Goal: Information Seeking & Learning: Understand process/instructions

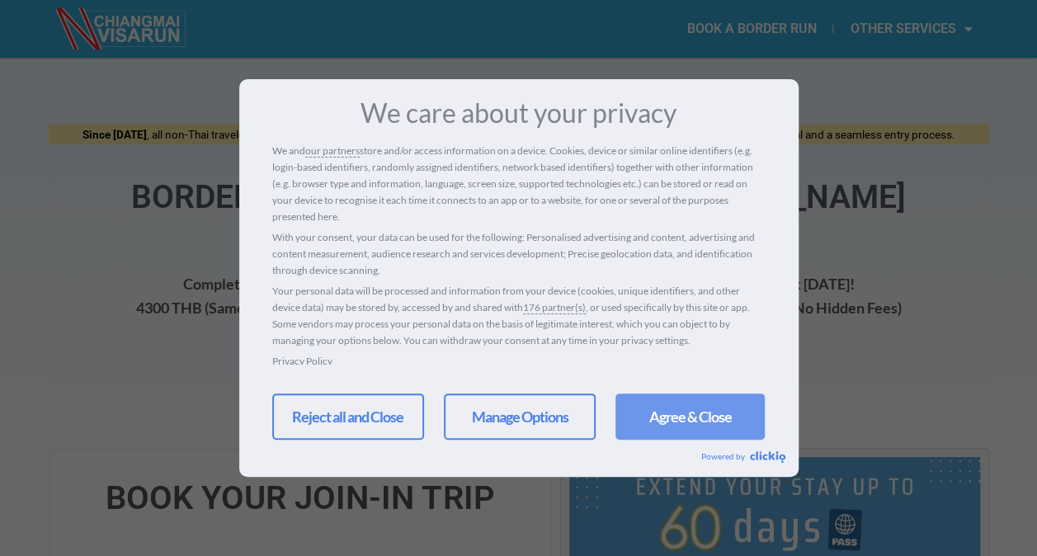
click at [653, 422] on link "Agree & Close" at bounding box center [689, 416] width 149 height 46
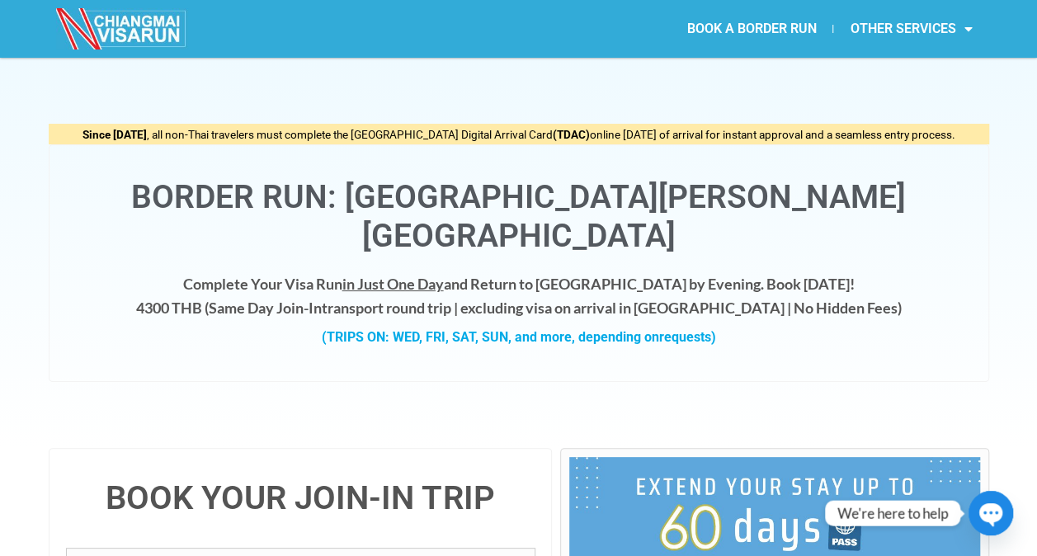
click at [893, 272] on h4 "Complete Your Visa Run in Just One Day and Return to Chiang Mai by Evening. Boo…" at bounding box center [519, 296] width 906 height 48
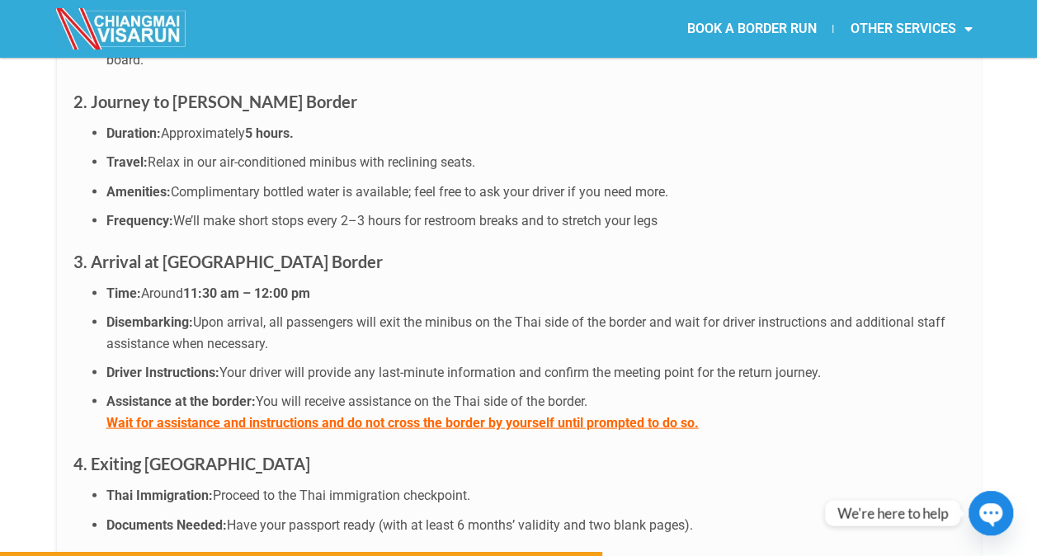
scroll to position [4422, 0]
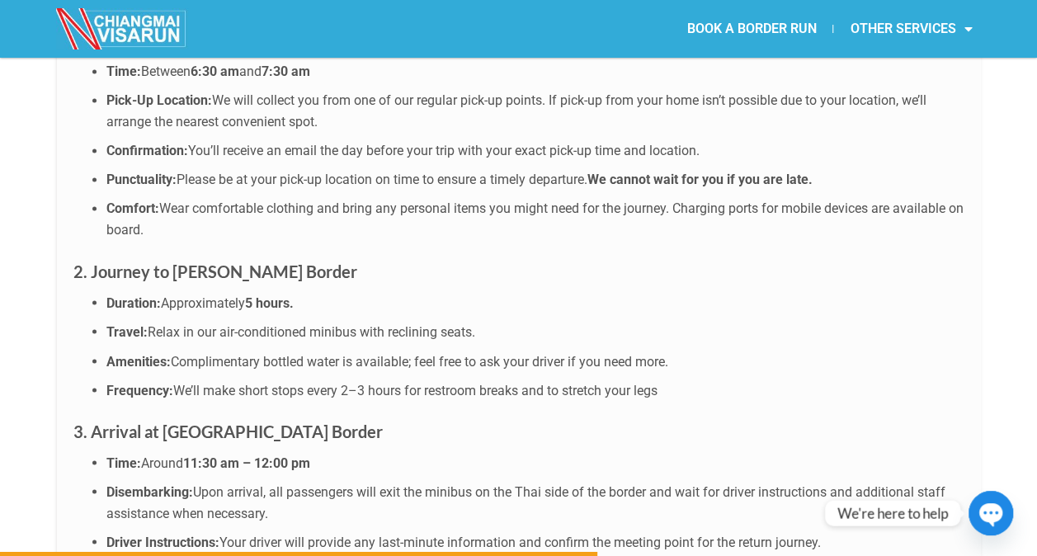
drag, startPoint x: 172, startPoint y: 159, endPoint x: 354, endPoint y: 165, distance: 181.6
click at [354, 257] on h3 "2. Journey to [PERSON_NAME] Border" at bounding box center [518, 270] width 891 height 26
copy strong "Chiang Khong Border"
click at [459, 417] on h3 "3. Arrival at [GEOGRAPHIC_DATA] Border" at bounding box center [518, 430] width 891 height 26
